Goal: Task Accomplishment & Management: Manage account settings

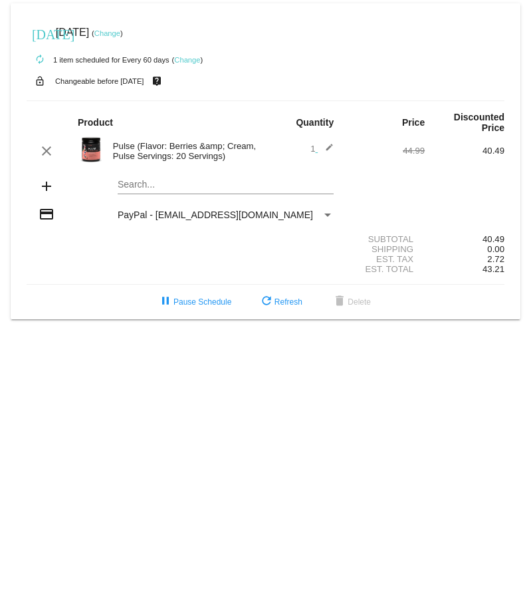
click at [120, 34] on link "Change" at bounding box center [107, 33] width 26 height 8
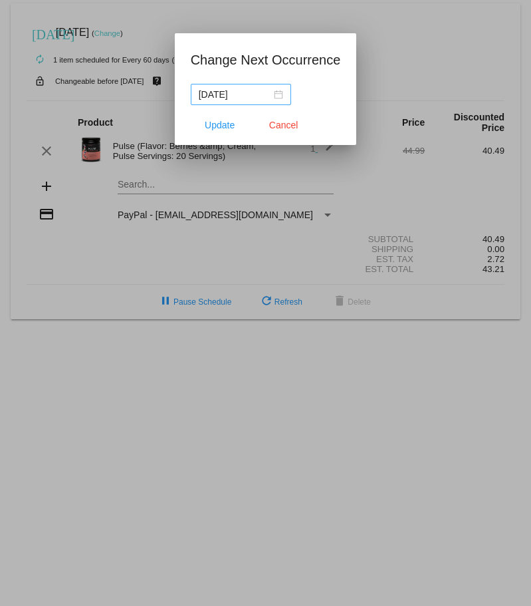
click at [277, 98] on div "[DATE]" at bounding box center [241, 94] width 84 height 15
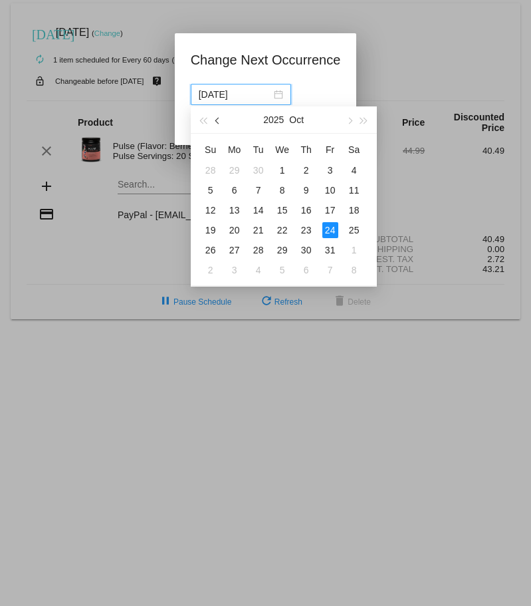
click at [216, 122] on button "button" at bounding box center [218, 119] width 15 height 27
click at [219, 123] on button "button" at bounding box center [218, 119] width 15 height 27
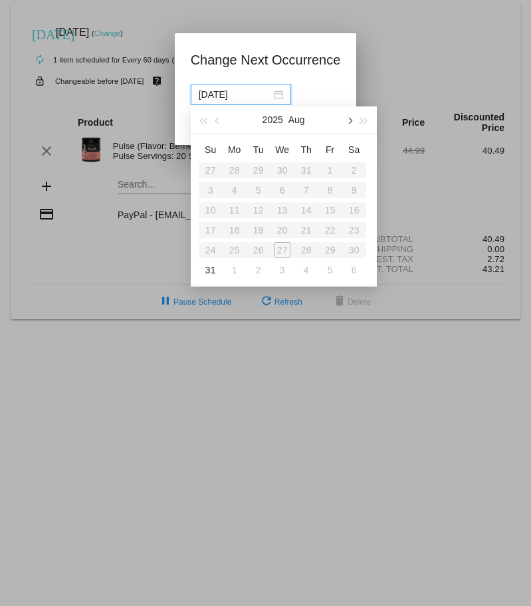
click at [352, 123] on button "button" at bounding box center [349, 119] width 15 height 27
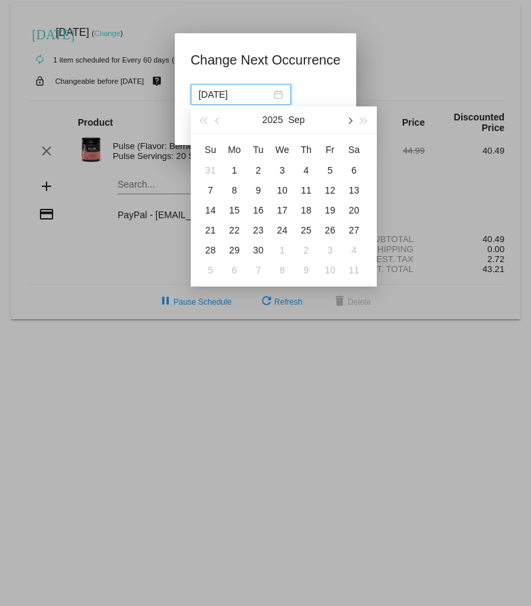
click at [350, 123] on button "button" at bounding box center [349, 119] width 15 height 27
click at [234, 210] on div "13" at bounding box center [235, 210] width 16 height 16
type input "[DATE]"
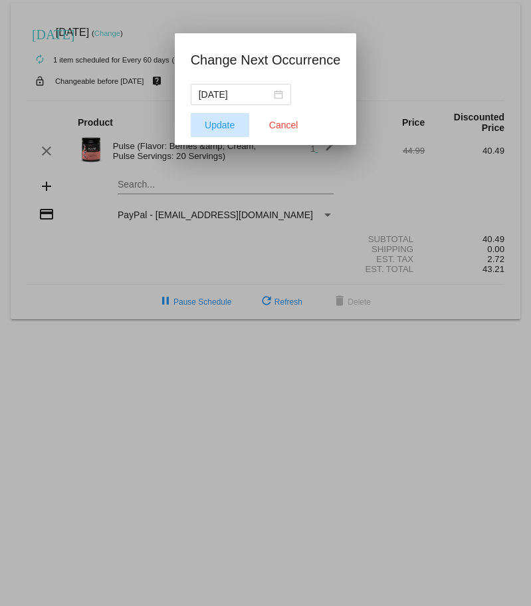
click at [219, 126] on span "Update" at bounding box center [220, 125] width 30 height 11
